Goal: Information Seeking & Learning: Learn about a topic

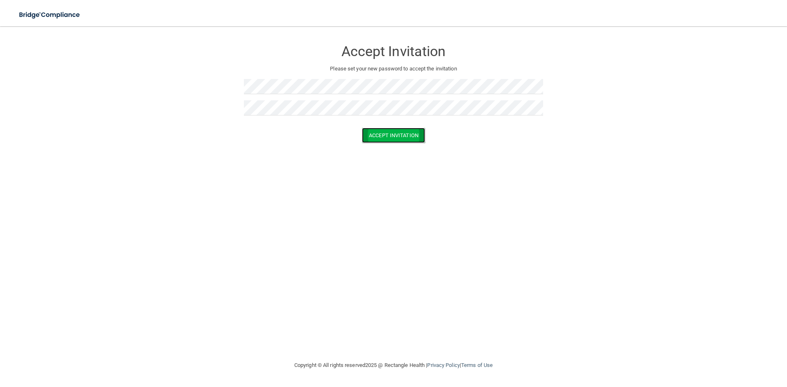
click at [399, 132] on button "Accept Invitation" at bounding box center [393, 135] width 63 height 15
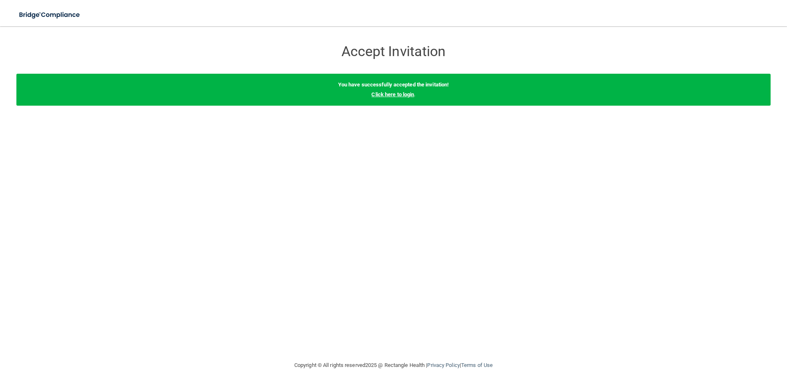
click at [390, 96] on link "Click here to login" at bounding box center [392, 94] width 43 height 6
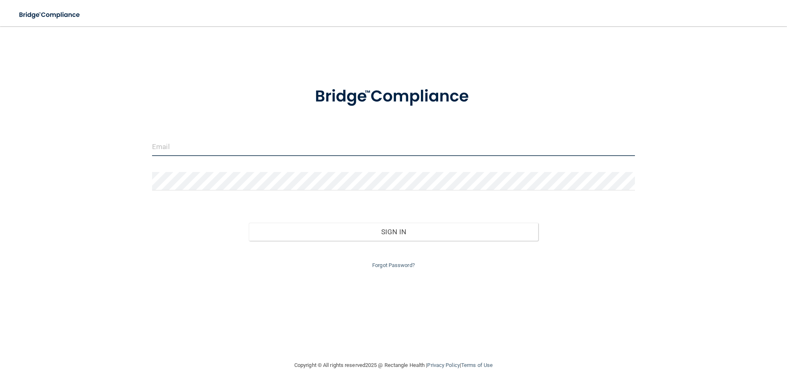
click at [194, 148] on input "email" at bounding box center [393, 147] width 483 height 18
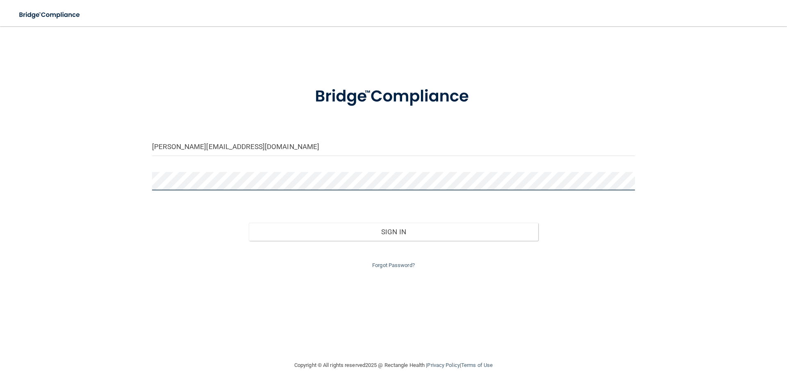
click at [249, 223] on button "Sign In" at bounding box center [394, 232] width 290 height 18
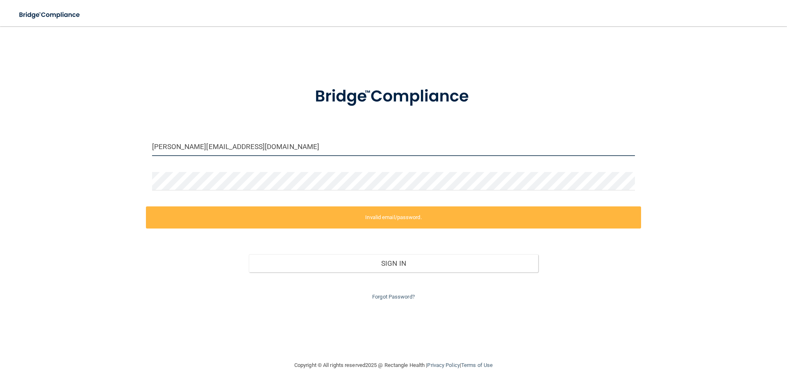
click at [217, 150] on input "[PERSON_NAME][EMAIL_ADDRESS][DOMAIN_NAME]" at bounding box center [393, 147] width 483 height 18
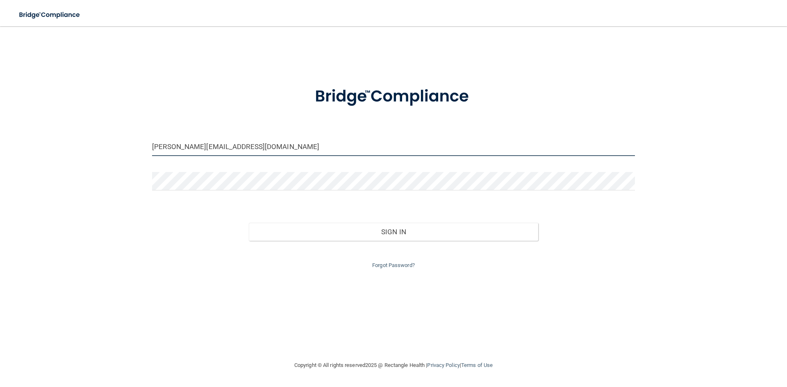
type input "[PERSON_NAME][EMAIL_ADDRESS][DOMAIN_NAME]"
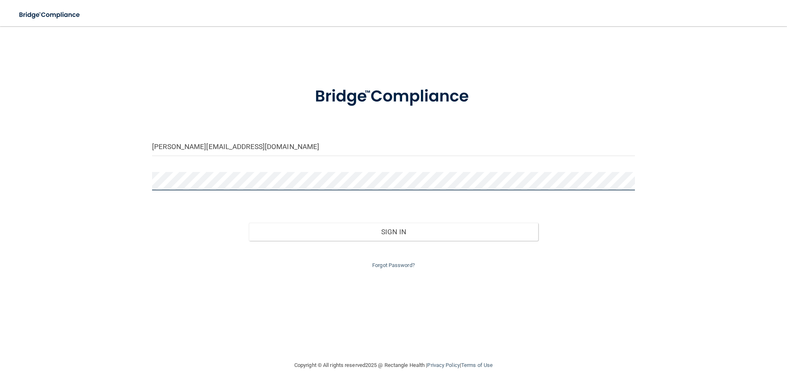
click at [249, 223] on button "Sign In" at bounding box center [394, 232] width 290 height 18
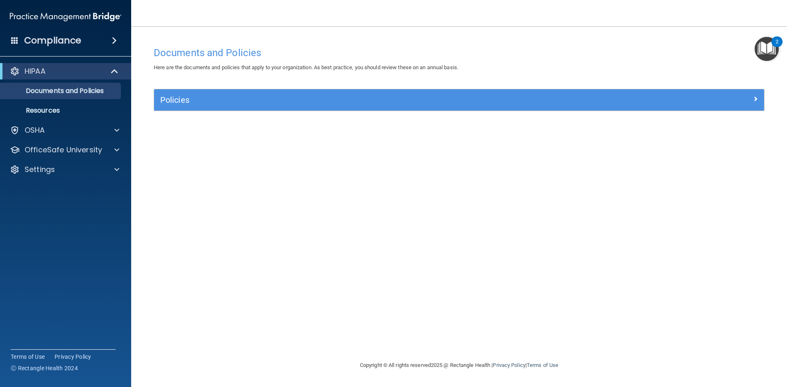
click at [763, 48] on img "Open Resource Center, 2 new notifications" at bounding box center [767, 49] width 24 height 24
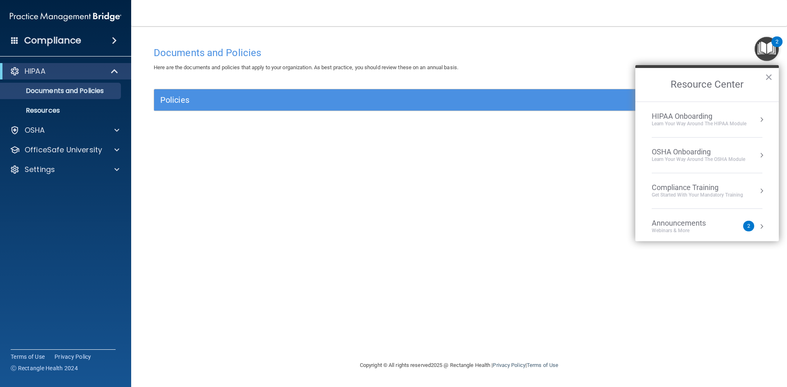
click at [709, 229] on div "Webinars & More" at bounding box center [687, 231] width 71 height 7
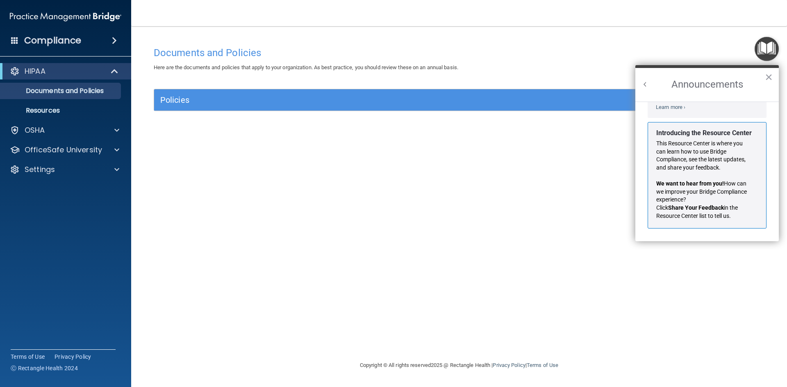
scroll to position [144, 0]
click at [643, 85] on button "Back to Resource Center Home" at bounding box center [645, 84] width 8 height 8
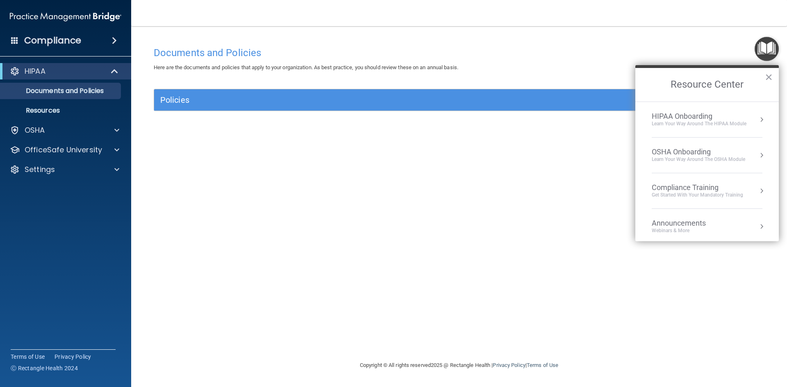
scroll to position [134, 0]
click at [596, 74] on div "Documents and Policies Here are the documents and policies that apply to your o…" at bounding box center [459, 202] width 623 height 318
click at [766, 75] on button "×" at bounding box center [769, 77] width 8 height 13
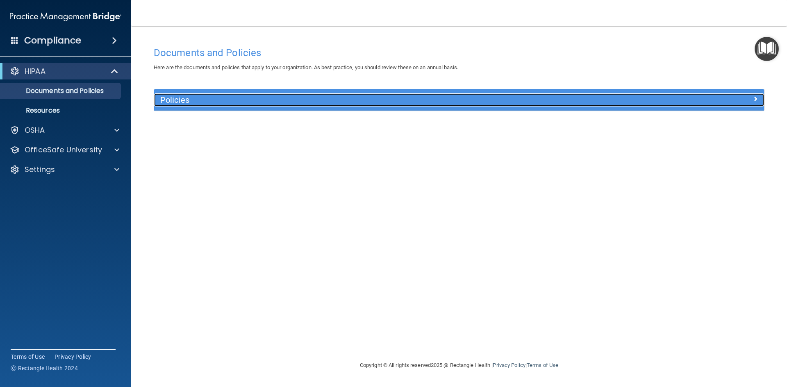
click at [228, 98] on h5 "Policies" at bounding box center [382, 100] width 445 height 9
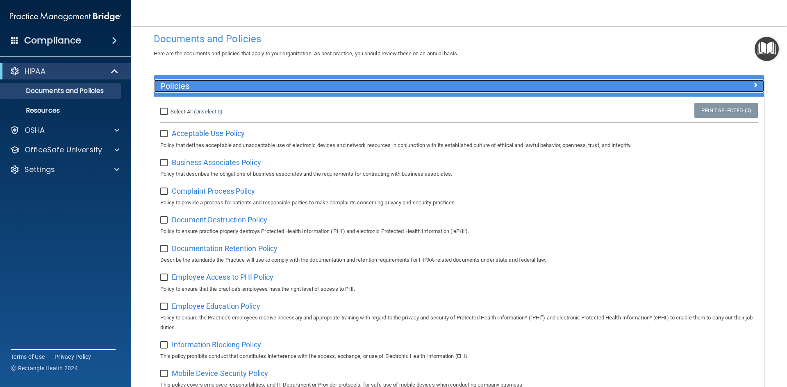
scroll to position [0, 0]
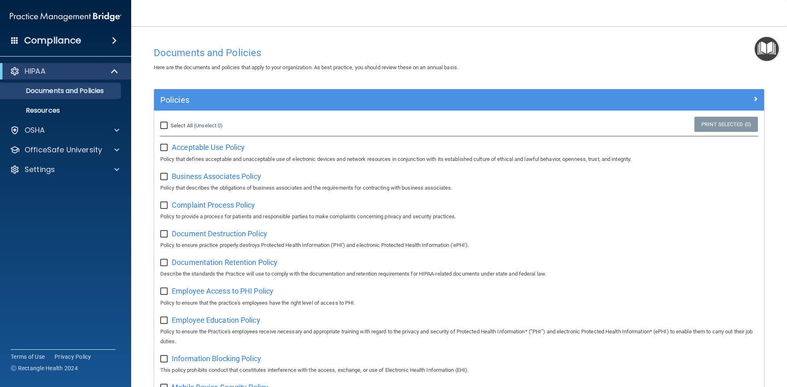
click at [678, 69] on div "Here are the documents and policies that apply to your organization. As best pr…" at bounding box center [459, 68] width 623 height 10
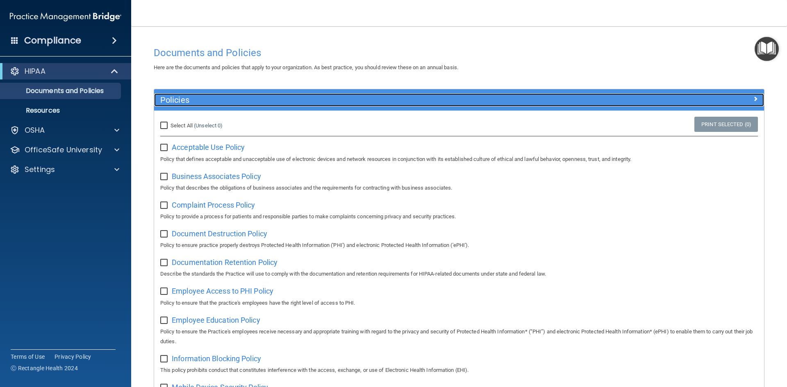
click at [753, 95] on span at bounding box center [755, 99] width 5 height 10
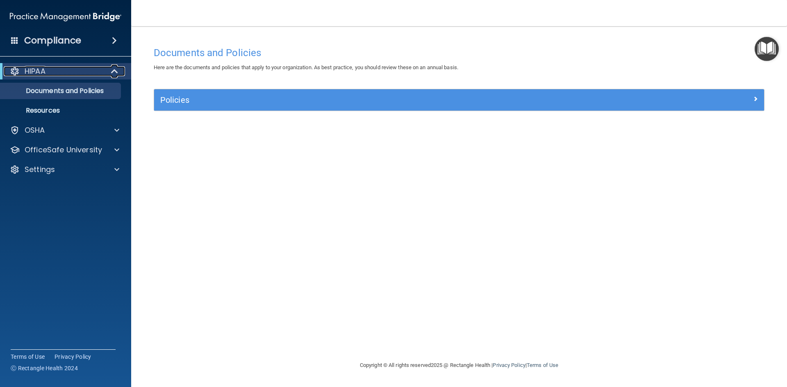
click at [78, 73] on div "HIPAA" at bounding box center [54, 71] width 101 height 10
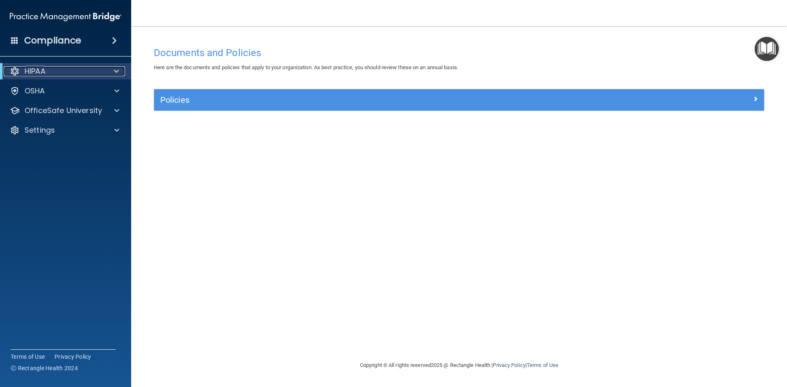
click at [112, 70] on div at bounding box center [115, 71] width 20 height 10
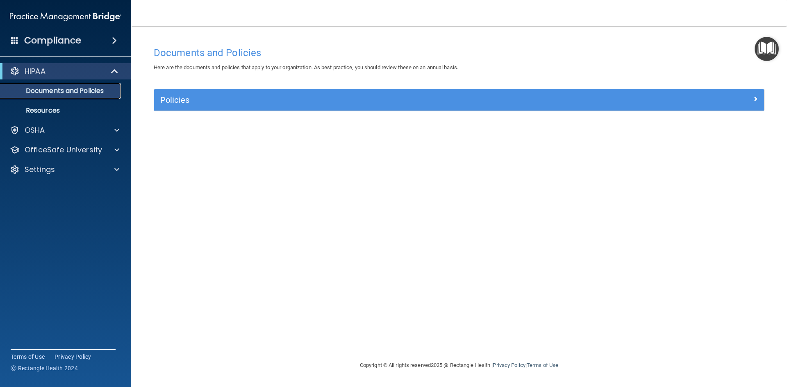
click at [93, 93] on p "Documents and Policies" at bounding box center [61, 91] width 112 height 8
click at [763, 49] on img "Open Resource Center" at bounding box center [767, 49] width 24 height 24
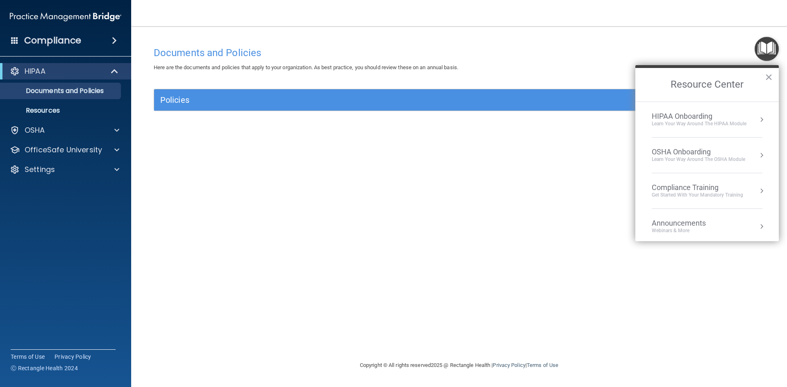
click at [758, 120] on button "Resource Center" at bounding box center [762, 120] width 8 height 8
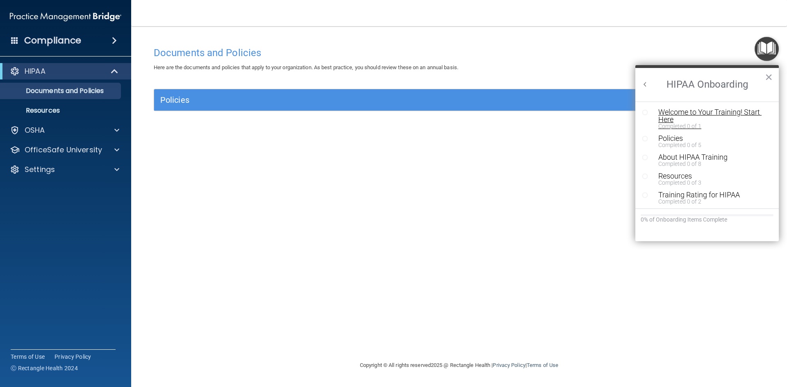
click at [729, 115] on div "Welcome to Your Training! Start Here" at bounding box center [710, 116] width 104 height 15
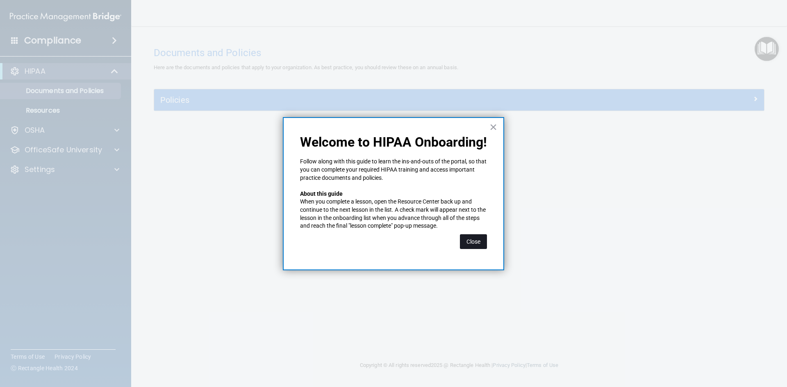
click at [472, 244] on button "Close" at bounding box center [473, 242] width 27 height 15
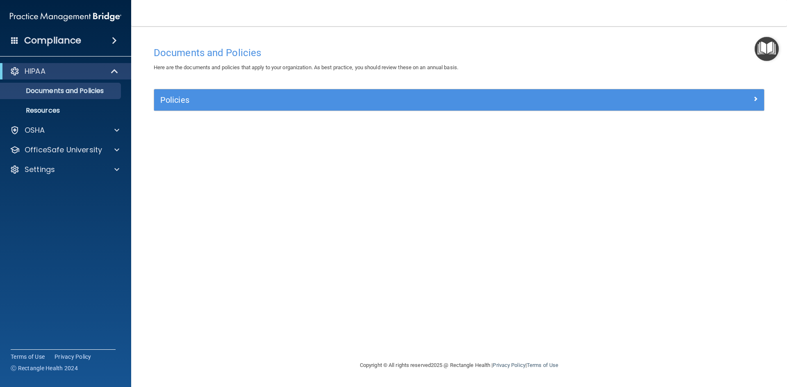
click at [327, 108] on div "Policies" at bounding box center [459, 99] width 610 height 21
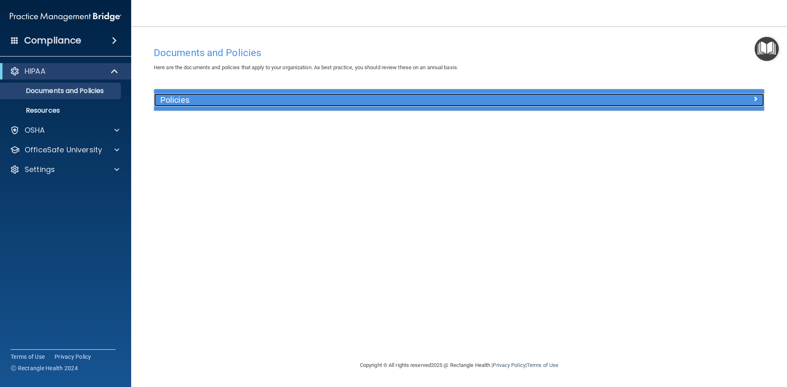
click at [243, 99] on h5 "Policies" at bounding box center [382, 100] width 445 height 9
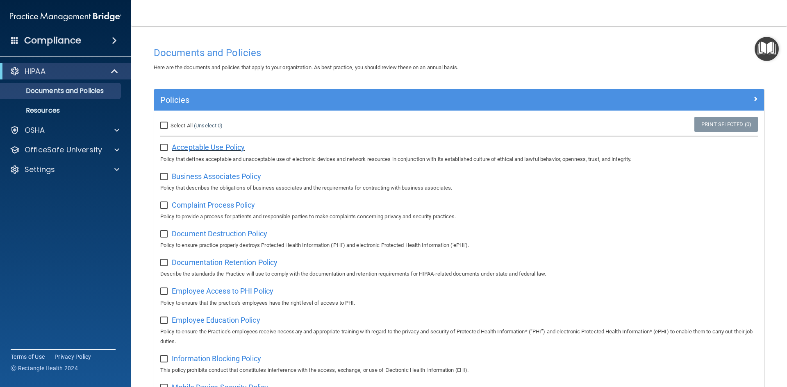
click at [239, 145] on span "Acceptable Use Policy" at bounding box center [208, 147] width 73 height 9
click at [58, 111] on p "Resources" at bounding box center [61, 111] width 112 height 8
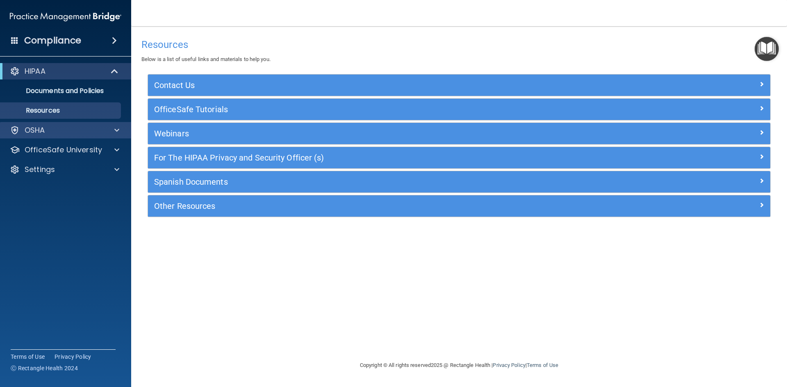
click at [64, 125] on div "OSHA" at bounding box center [66, 130] width 132 height 16
click at [115, 128] on span at bounding box center [116, 130] width 5 height 10
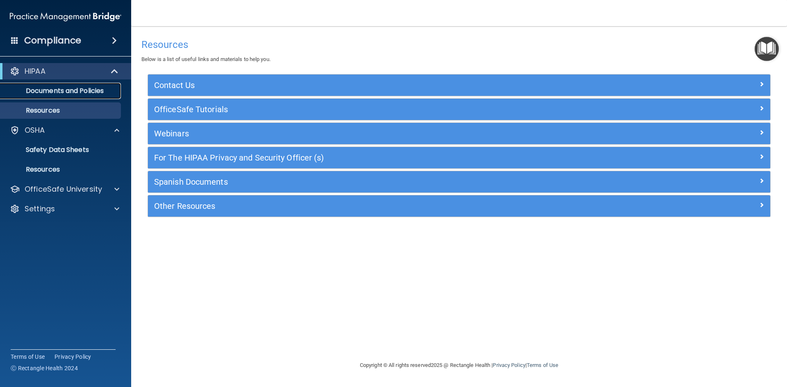
click at [94, 98] on link "Documents and Policies" at bounding box center [56, 91] width 129 height 16
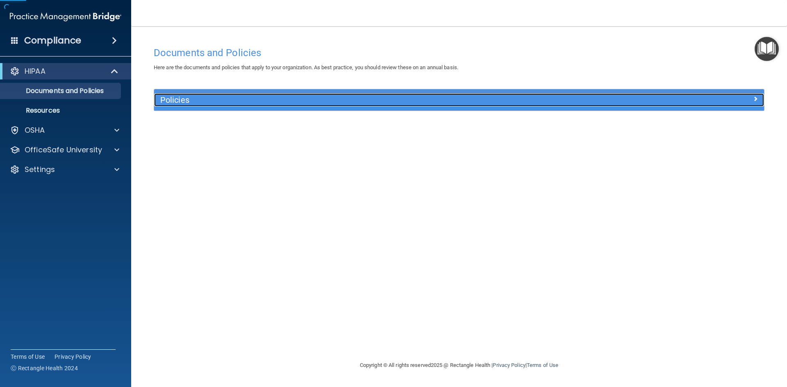
click at [171, 98] on h5 "Policies" at bounding box center [382, 100] width 445 height 9
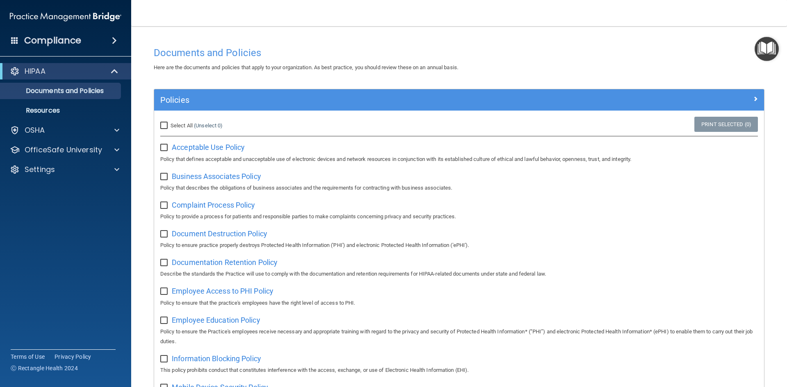
click at [768, 56] on img "Open Resource Center" at bounding box center [767, 49] width 24 height 24
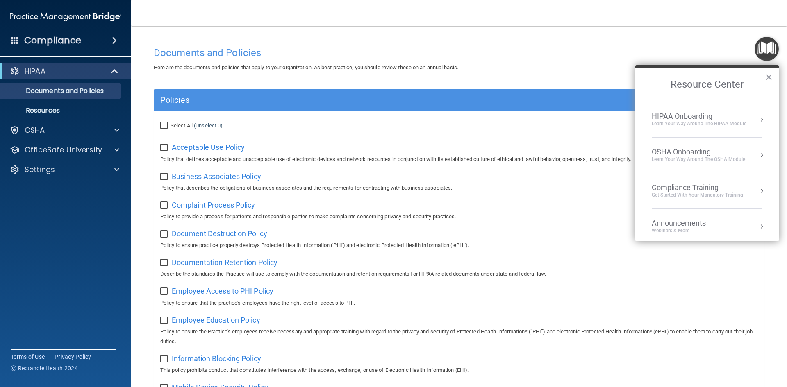
click at [726, 125] on div "Learn Your Way around the HIPAA module" at bounding box center [699, 124] width 95 height 7
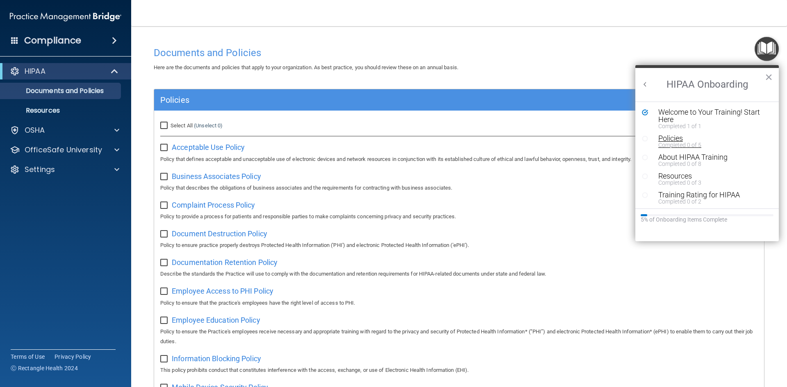
click at [674, 137] on div "Policies" at bounding box center [710, 138] width 104 height 7
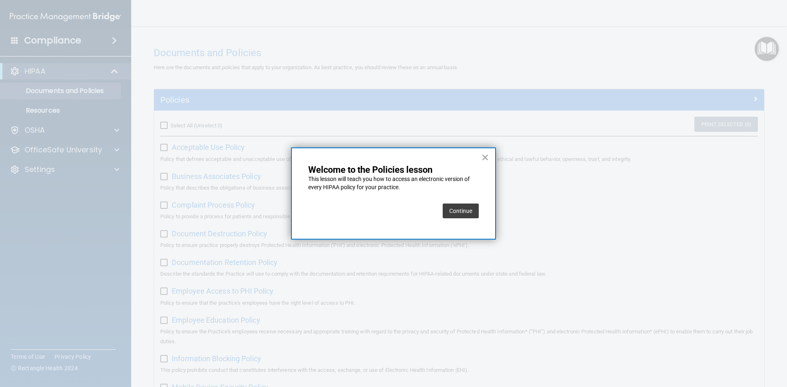
click at [459, 207] on button "Continue" at bounding box center [461, 211] width 36 height 15
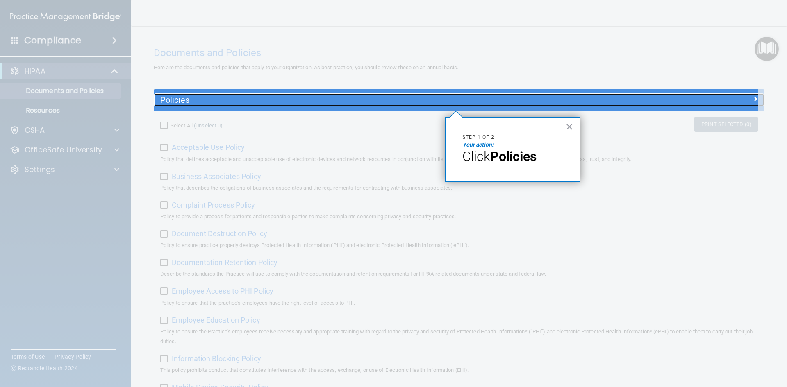
click at [280, 103] on h5 "Policies" at bounding box center [382, 100] width 445 height 9
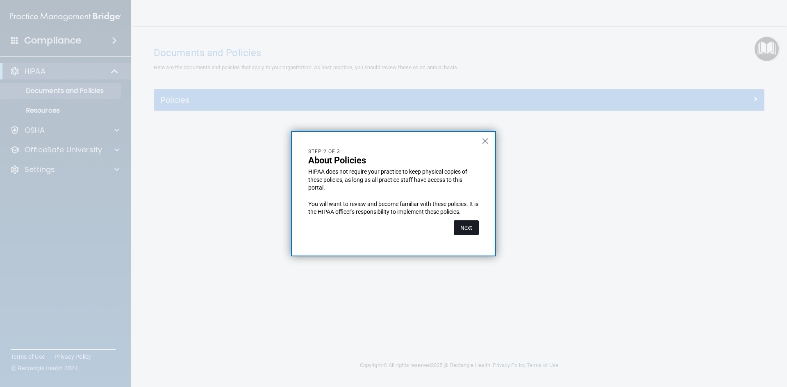
click at [463, 227] on button "Next" at bounding box center [466, 228] width 25 height 15
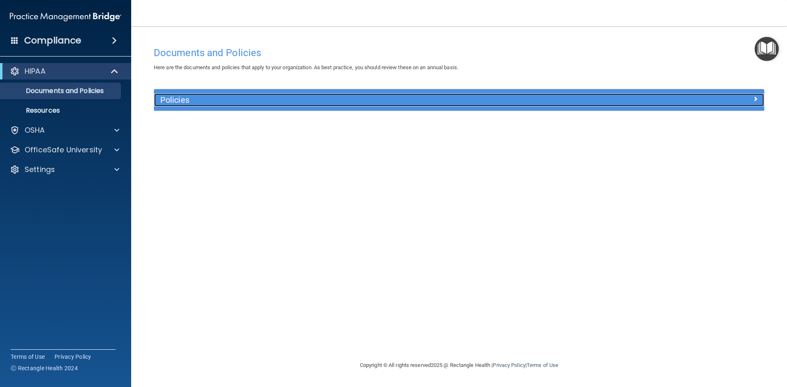
click at [310, 104] on h5 "Policies" at bounding box center [382, 100] width 445 height 9
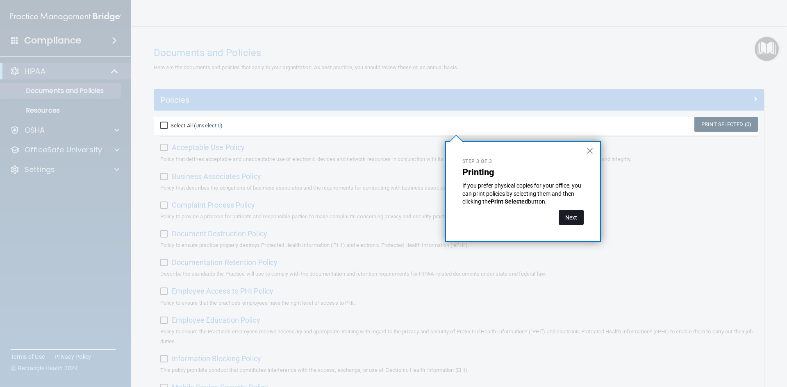
click at [565, 216] on button "Next" at bounding box center [571, 217] width 25 height 15
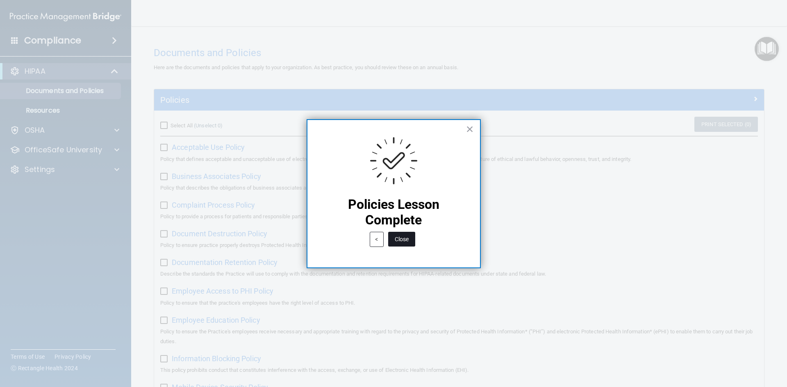
click at [399, 237] on button "Close" at bounding box center [401, 239] width 27 height 15
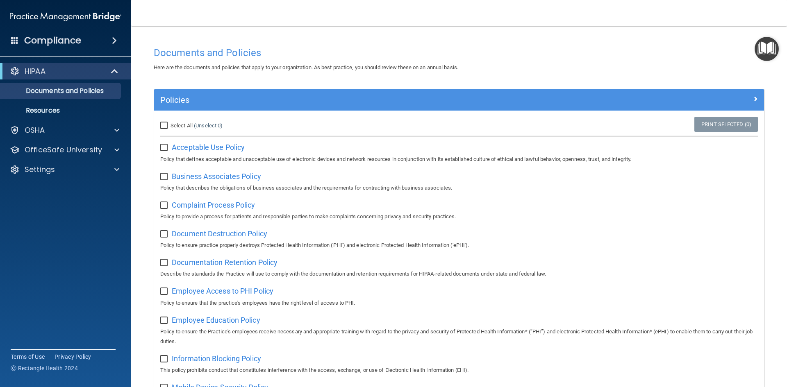
click at [763, 51] on img "Open Resource Center" at bounding box center [767, 49] width 24 height 24
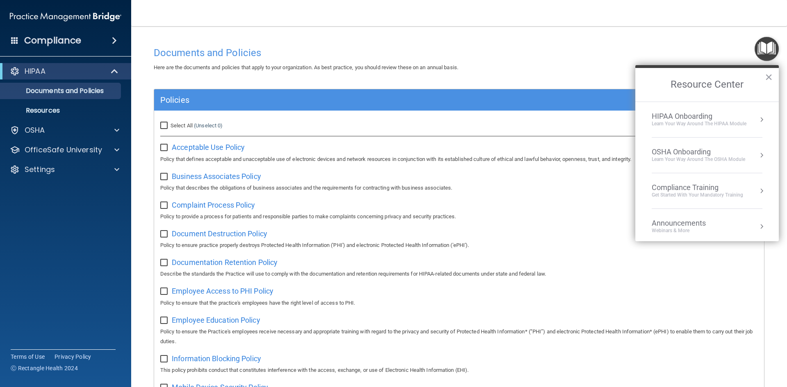
click at [704, 111] on li "HIPAA Onboarding Learn Your Way around the HIPAA module" at bounding box center [707, 120] width 111 height 36
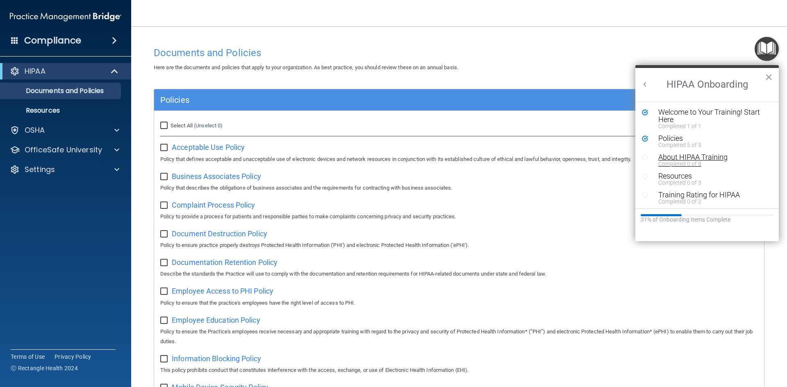
click at [680, 156] on div "About HIPAA Training" at bounding box center [710, 157] width 104 height 7
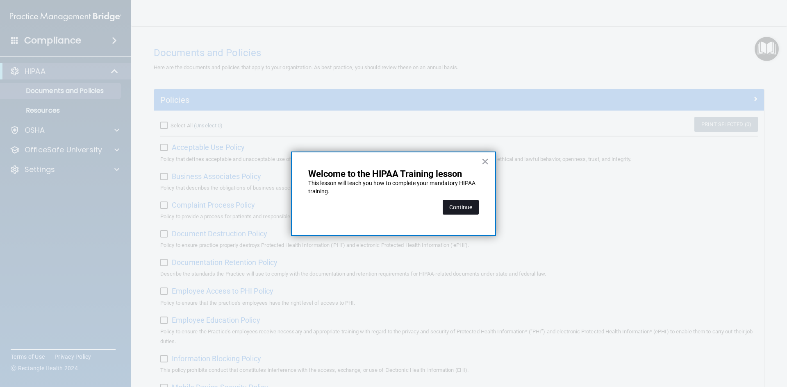
click at [456, 205] on button "Continue" at bounding box center [461, 207] width 36 height 15
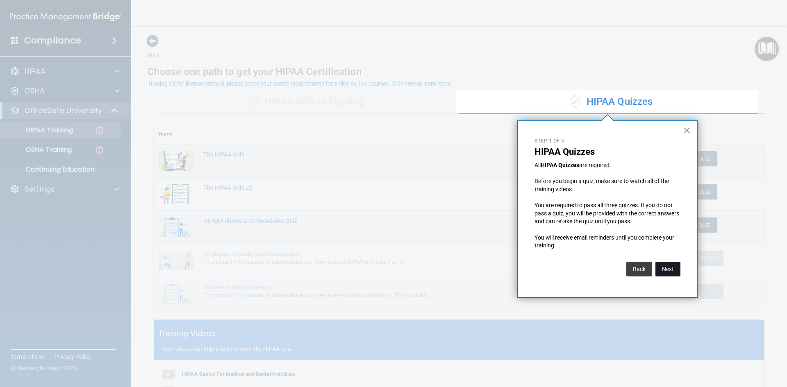
click at [665, 271] on button "Next" at bounding box center [668, 269] width 25 height 15
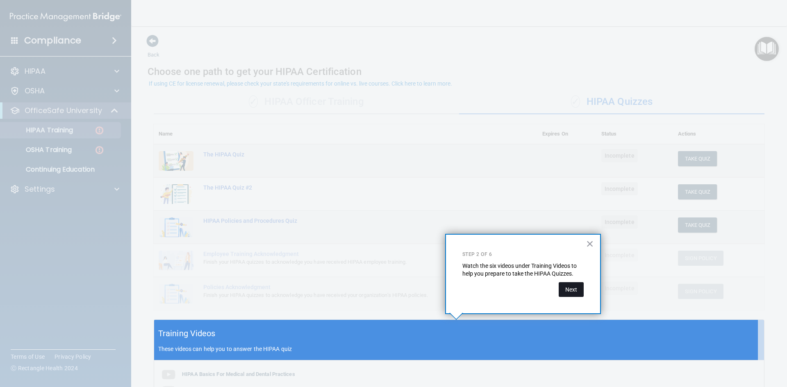
click at [567, 288] on button "Next" at bounding box center [571, 290] width 25 height 15
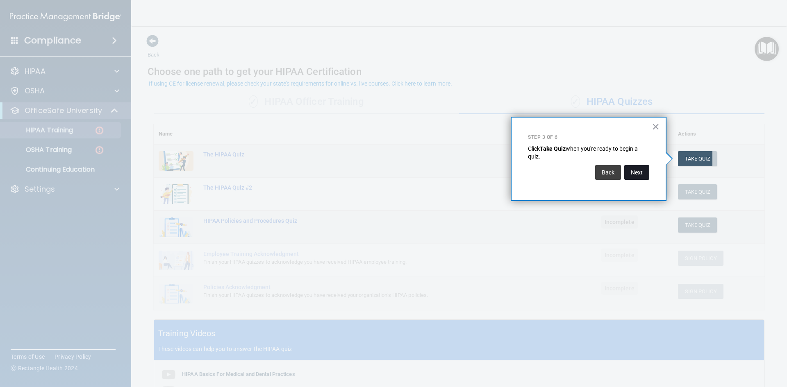
click at [636, 175] on button "Next" at bounding box center [636, 172] width 25 height 15
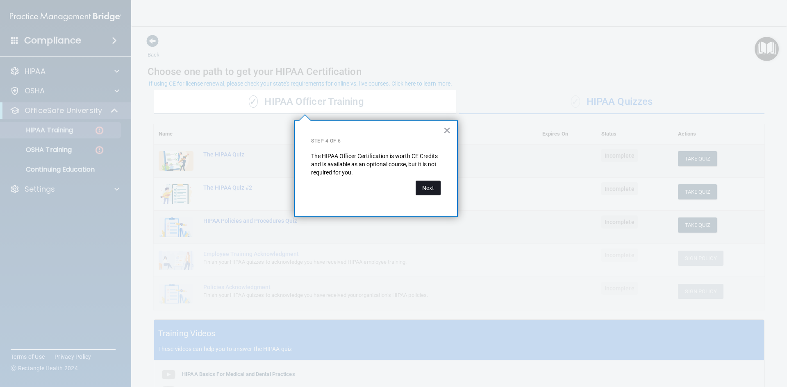
click at [426, 188] on button "Next" at bounding box center [428, 188] width 25 height 15
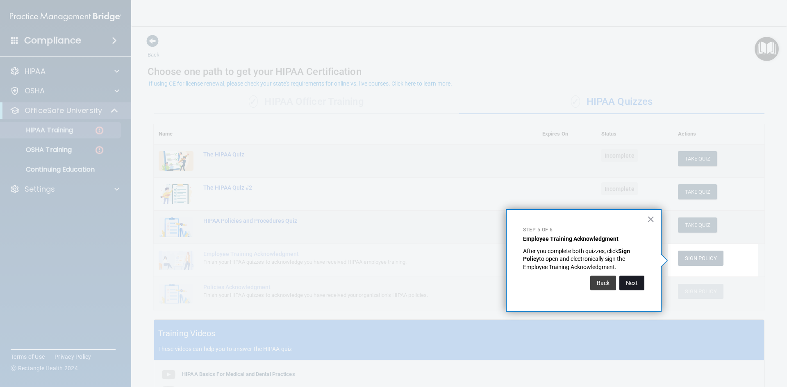
click at [628, 288] on button "Next" at bounding box center [632, 283] width 25 height 15
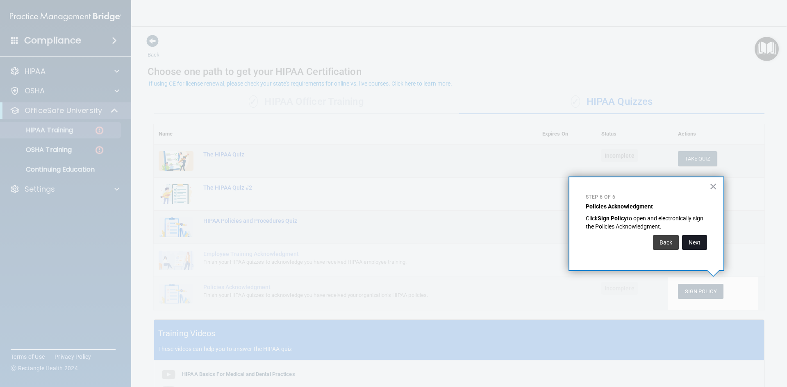
click at [702, 245] on button "Next" at bounding box center [694, 242] width 25 height 15
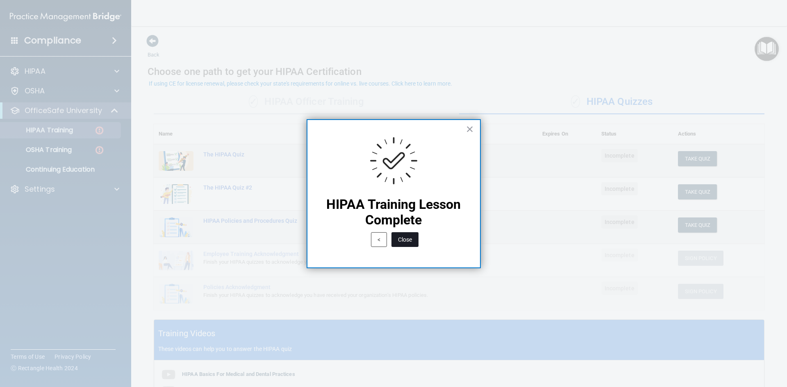
click at [406, 242] on button "Close" at bounding box center [405, 239] width 27 height 15
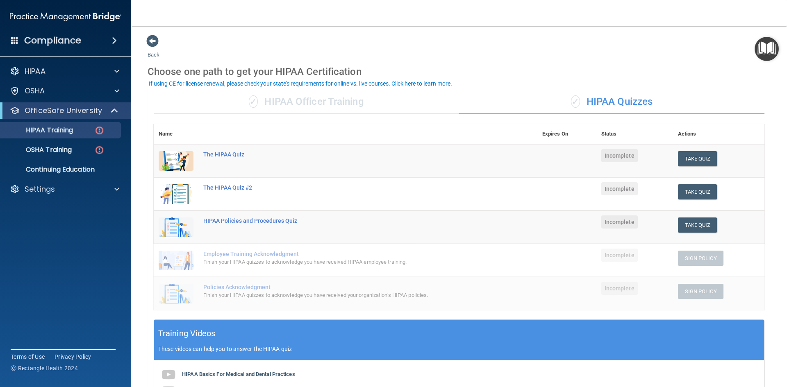
click at [756, 52] on img "Open Resource Center" at bounding box center [767, 49] width 24 height 24
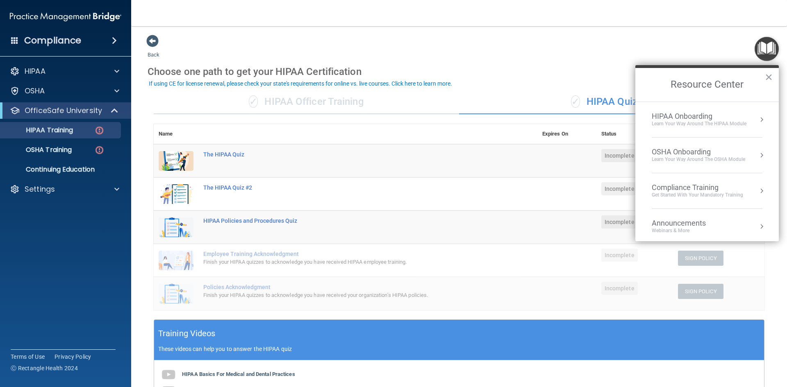
click at [716, 127] on div "Learn Your Way around the HIPAA module" at bounding box center [699, 124] width 95 height 7
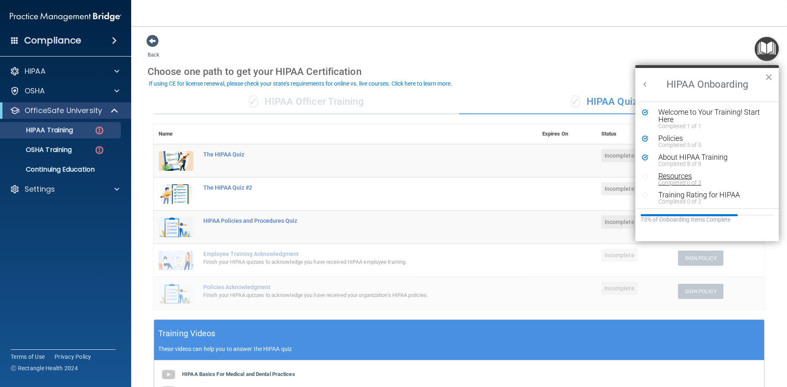
click at [689, 182] on div "Completed 0 of 3" at bounding box center [710, 183] width 104 height 6
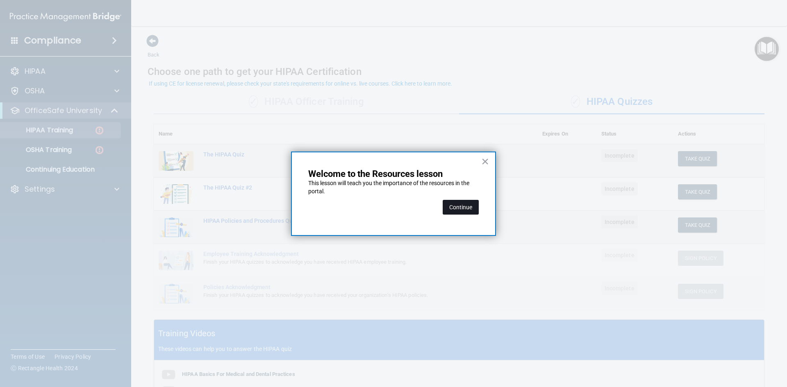
click at [459, 205] on button "Continue" at bounding box center [461, 207] width 36 height 15
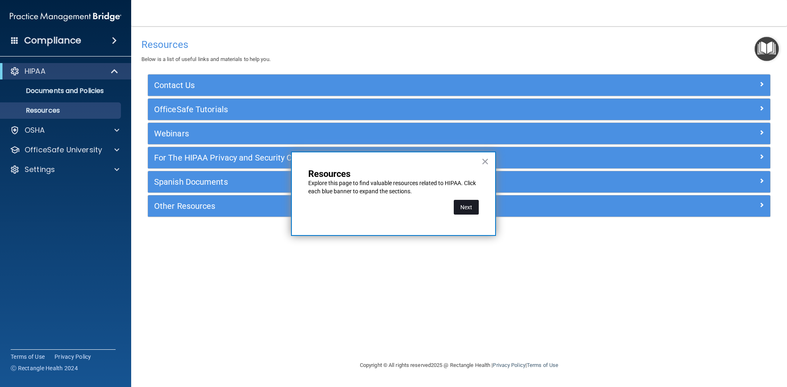
click at [470, 209] on button "Next" at bounding box center [466, 207] width 25 height 15
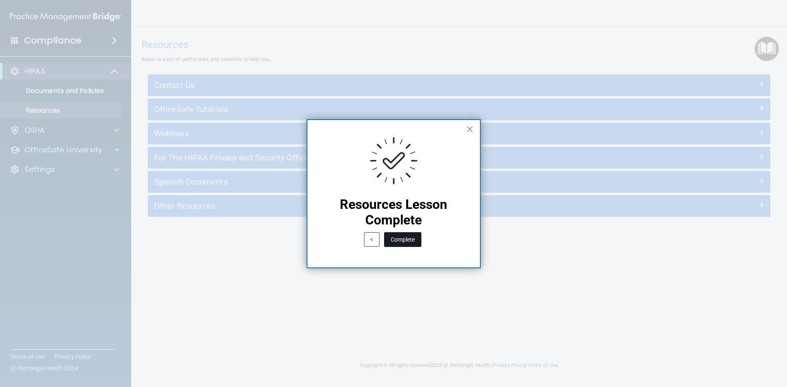
click at [400, 245] on button "Complete" at bounding box center [402, 239] width 37 height 15
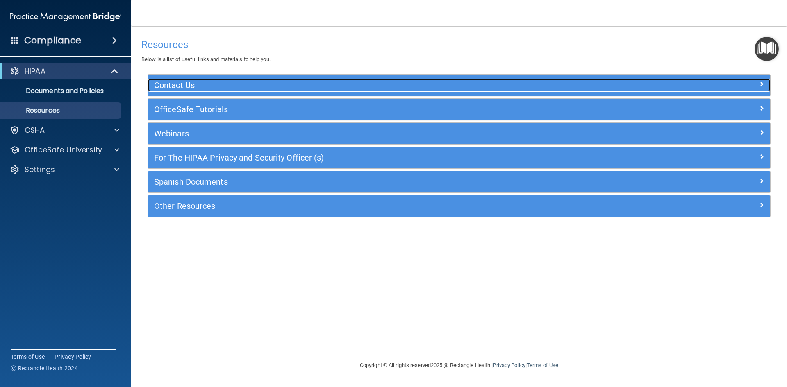
click at [236, 91] on div "Contact Us" at bounding box center [381, 85] width 467 height 13
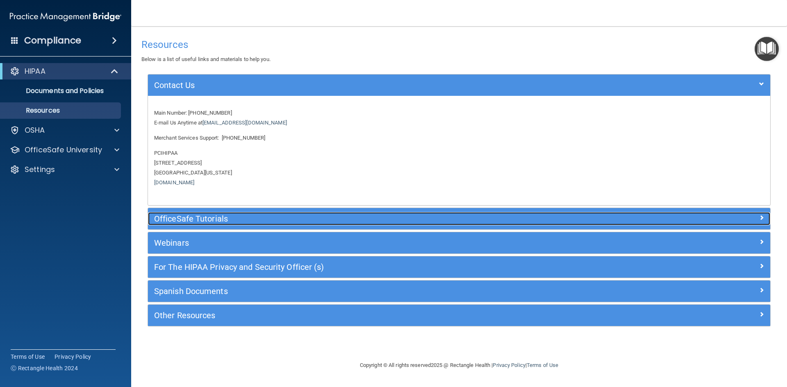
click at [248, 217] on h5 "OfficeSafe Tutorials" at bounding box center [381, 218] width 455 height 9
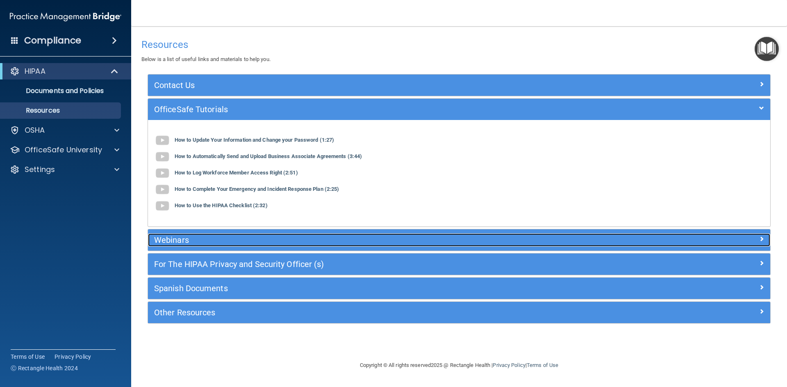
click at [302, 242] on h5 "Webinars" at bounding box center [381, 240] width 455 height 9
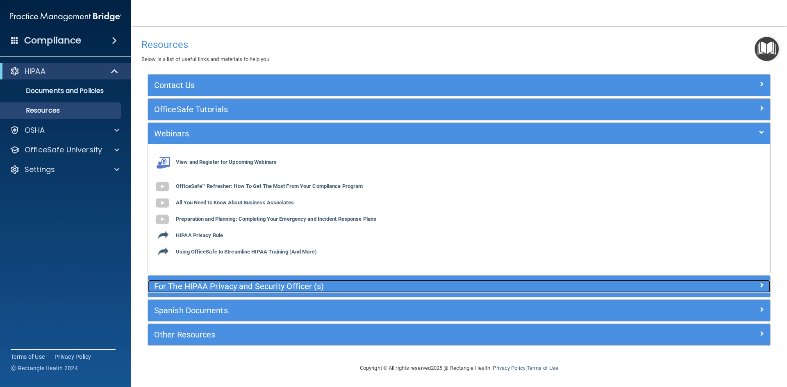
click at [351, 292] on div "For The HIPAA Privacy and Security Officer (s)" at bounding box center [381, 286] width 467 height 13
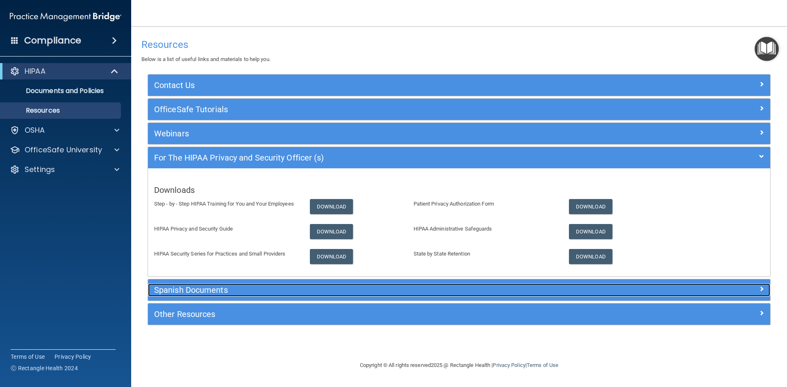
click at [289, 294] on h5 "Spanish Documents" at bounding box center [381, 290] width 455 height 9
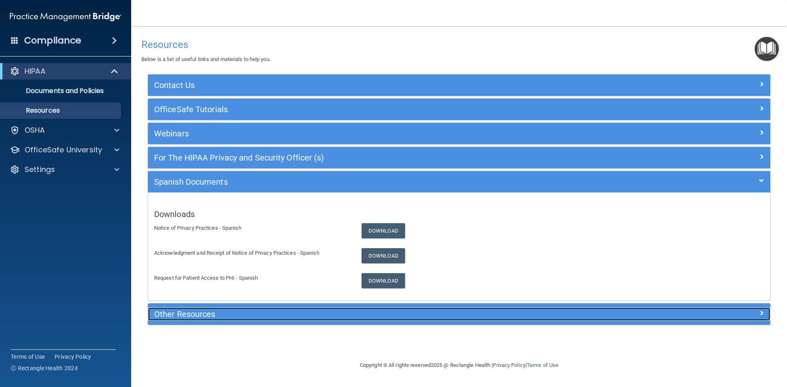
click at [261, 310] on h5 "Other Resources" at bounding box center [381, 314] width 455 height 9
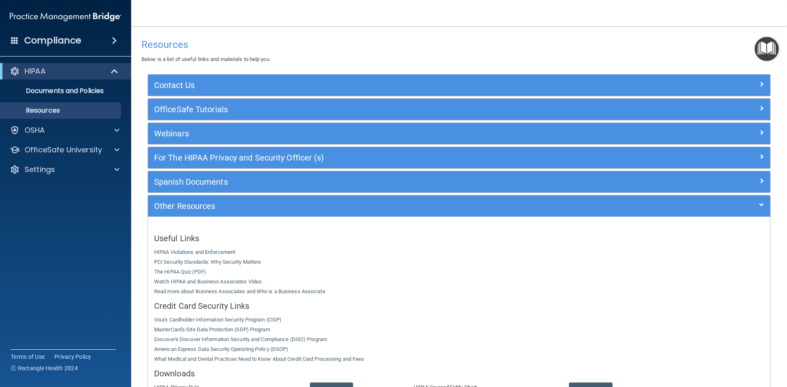
click at [768, 49] on img "Open Resource Center" at bounding box center [767, 49] width 24 height 24
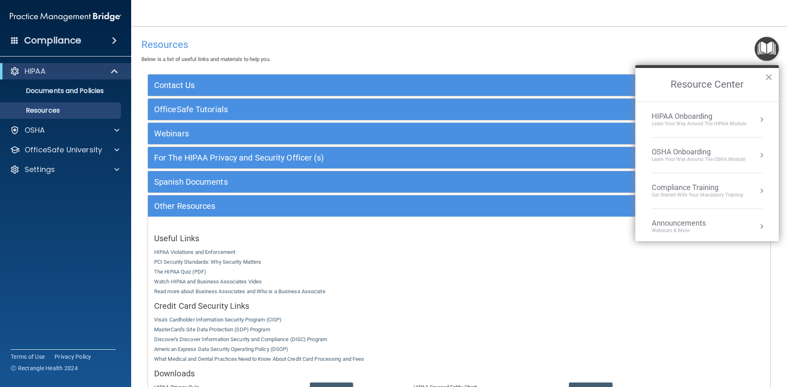
click at [693, 128] on li "HIPAA Onboarding Learn Your Way around the HIPAA module" at bounding box center [707, 120] width 111 height 36
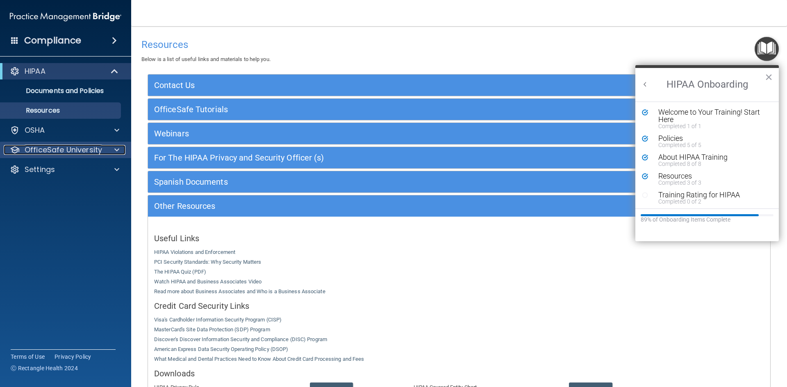
click at [108, 151] on div at bounding box center [115, 150] width 21 height 10
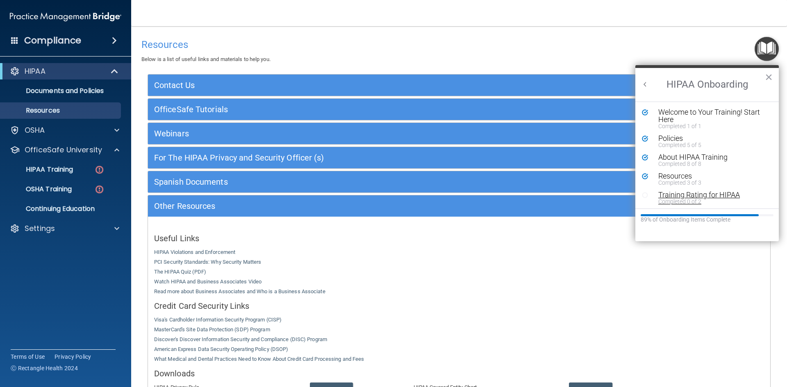
click at [697, 200] on div "Completed 0 of 2" at bounding box center [710, 202] width 104 height 6
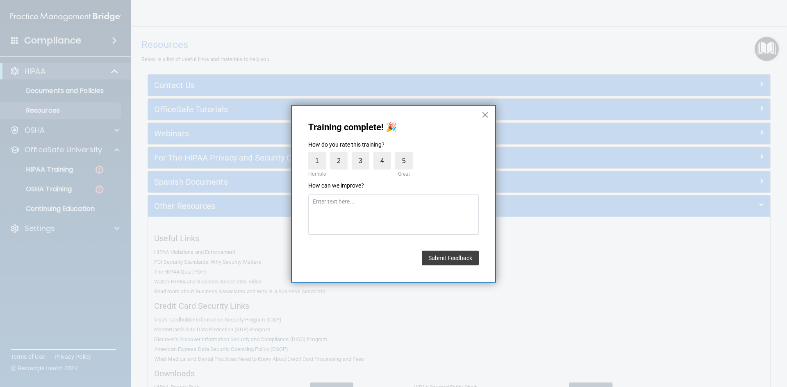
click at [484, 117] on button "×" at bounding box center [485, 114] width 8 height 13
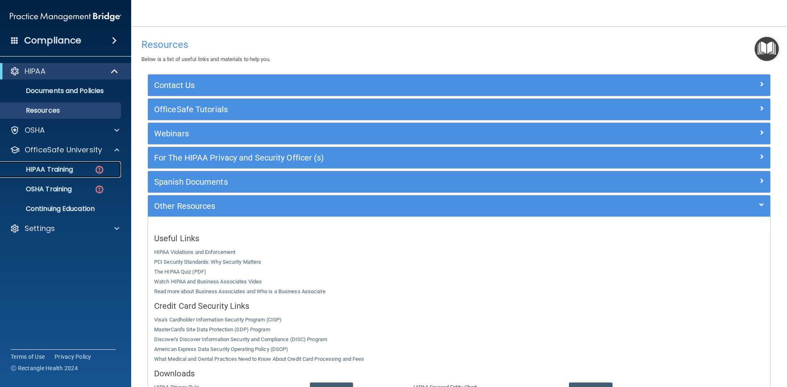
click at [48, 175] on link "HIPAA Training" at bounding box center [56, 170] width 129 height 16
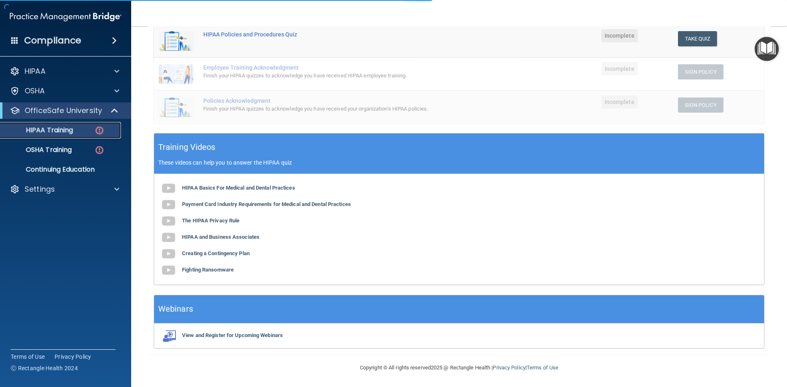
scroll to position [187, 0]
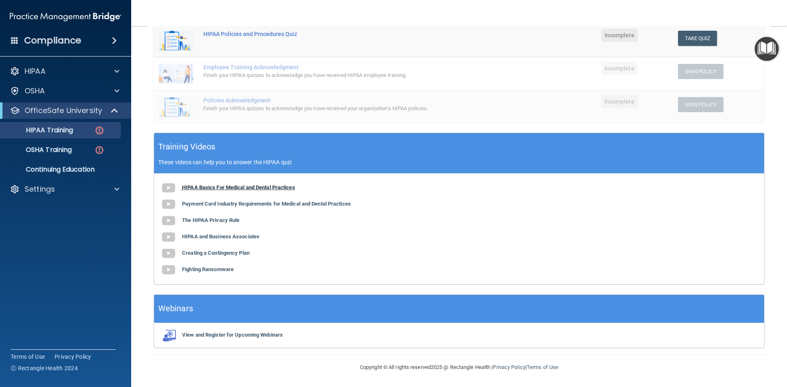
click at [208, 187] on b "HIPAA Basics For Medical and Dental Practices" at bounding box center [238, 188] width 113 height 6
